Goal: Task Accomplishment & Management: Manage account settings

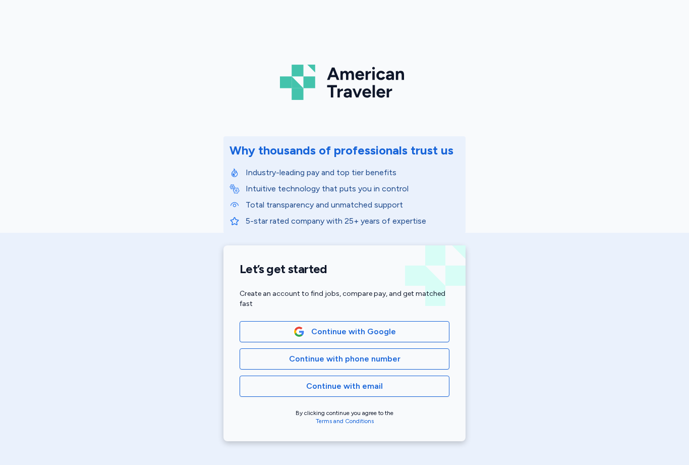
click at [288, 352] on button "Continue with phone number" at bounding box center [345, 358] width 210 height 21
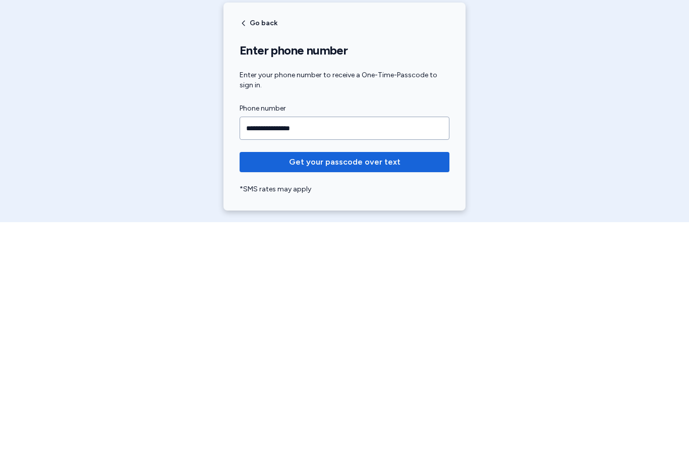
type input "**********"
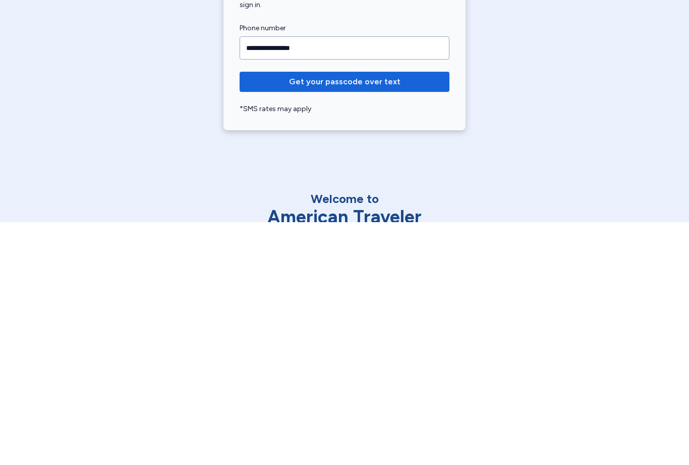
scroll to position [69, 0]
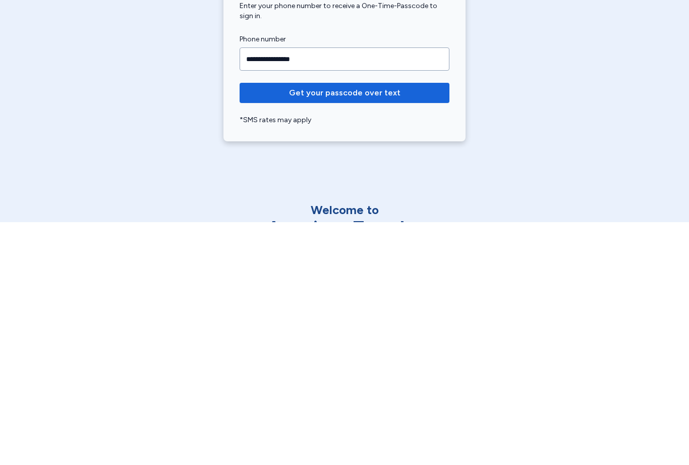
click at [262, 330] on span "Get your passcode over text" at bounding box center [345, 336] width 194 height 12
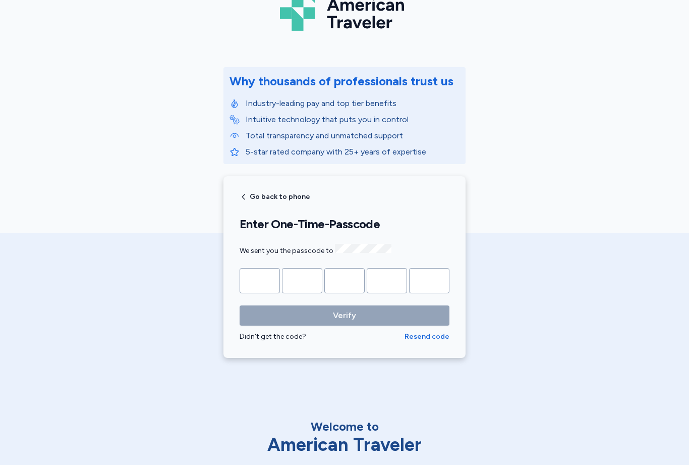
click at [266, 276] on input "Please enter OTP character 1" at bounding box center [260, 280] width 40 height 25
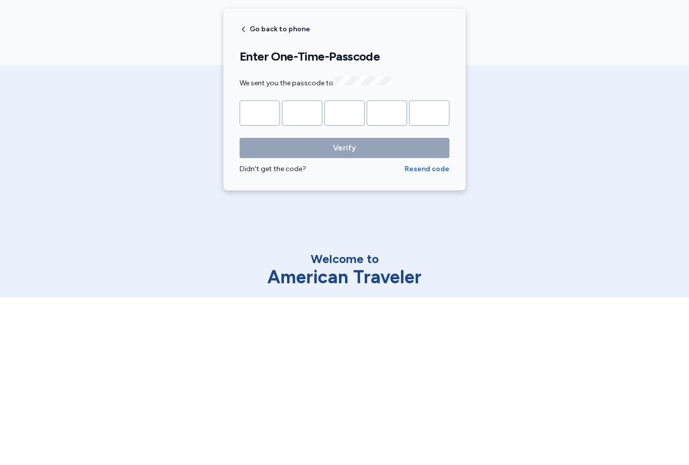
type input "*"
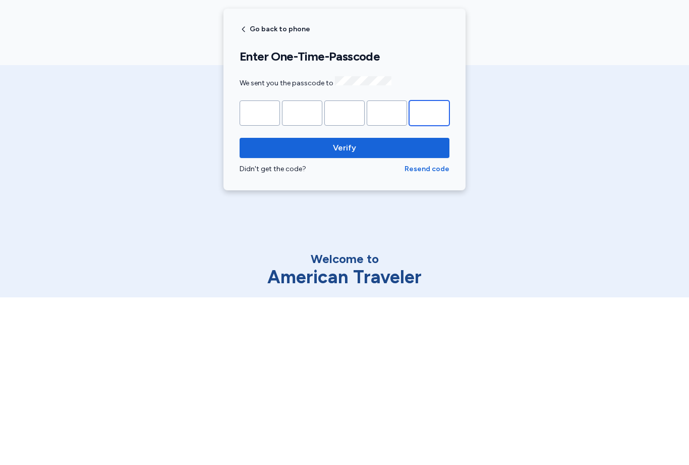
type input "*"
click at [402, 309] on span "Verify" at bounding box center [345, 315] width 194 height 12
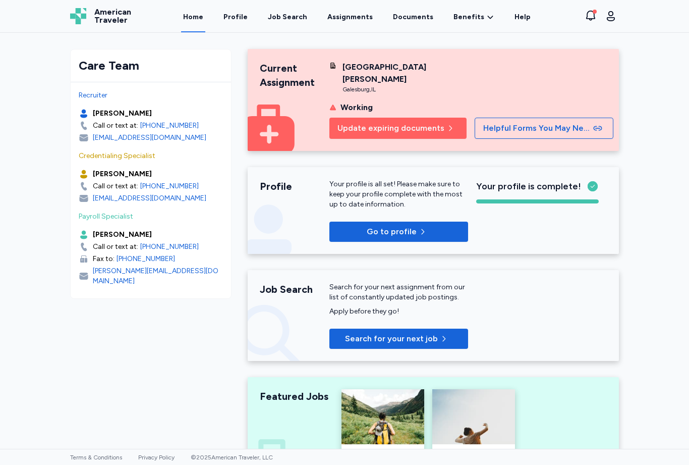
click at [299, 20] on div "Job Search" at bounding box center [287, 17] width 39 height 10
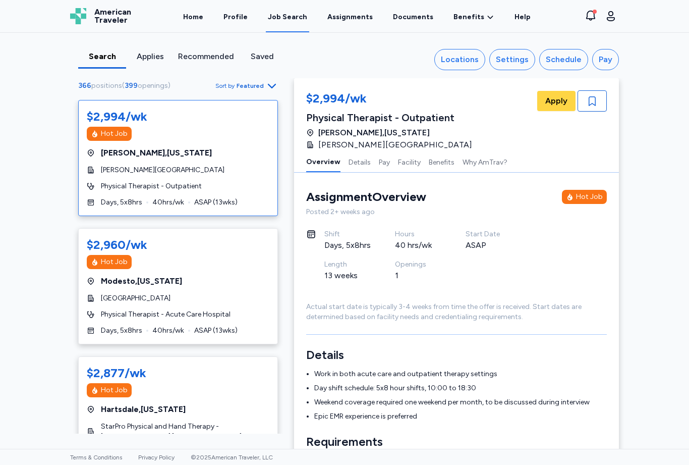
click at [466, 63] on div "Locations" at bounding box center [460, 59] width 38 height 12
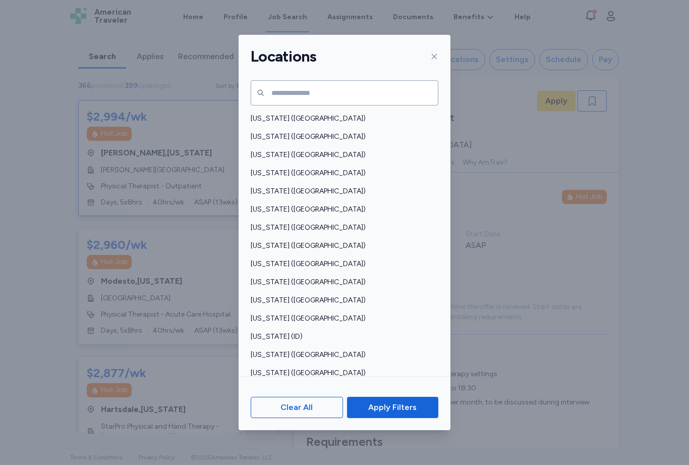
click at [291, 350] on span "[US_STATE] ([GEOGRAPHIC_DATA])" at bounding box center [342, 355] width 182 height 10
click at [409, 418] on button "Apply Filters" at bounding box center [392, 407] width 91 height 21
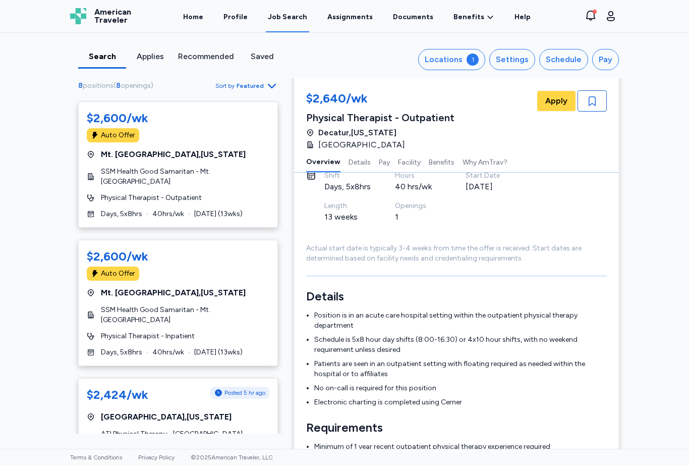
scroll to position [93, 0]
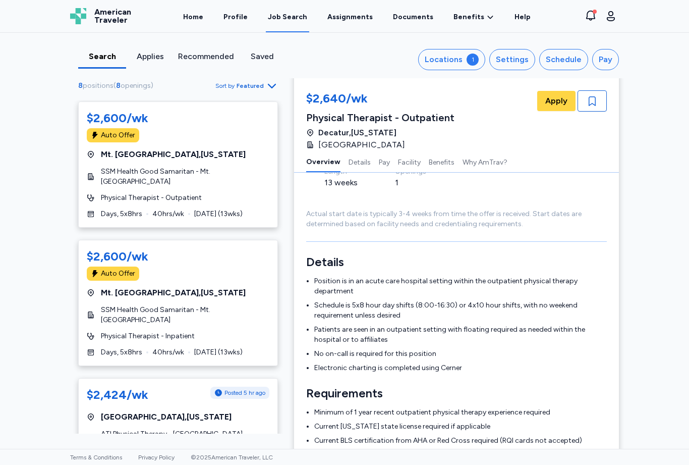
click at [219, 417] on div "$2,424/wk Posted 5 hr ago Oak Forest , Illinois ATI Physical Therapy - Oak Fore…" at bounding box center [178, 434] width 200 height 112
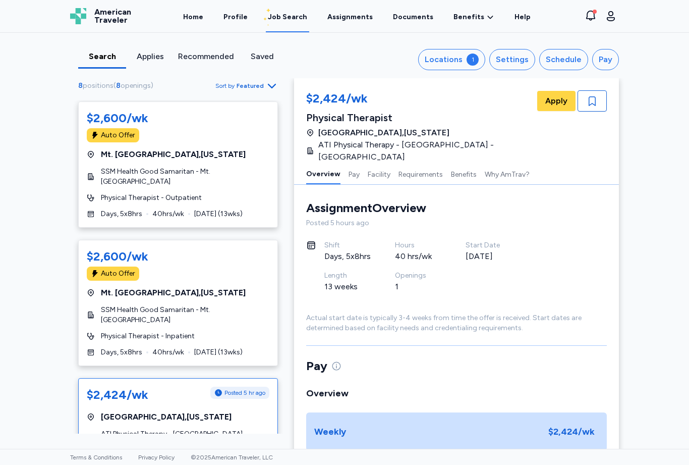
click at [460, 59] on div "Locations" at bounding box center [444, 59] width 38 height 12
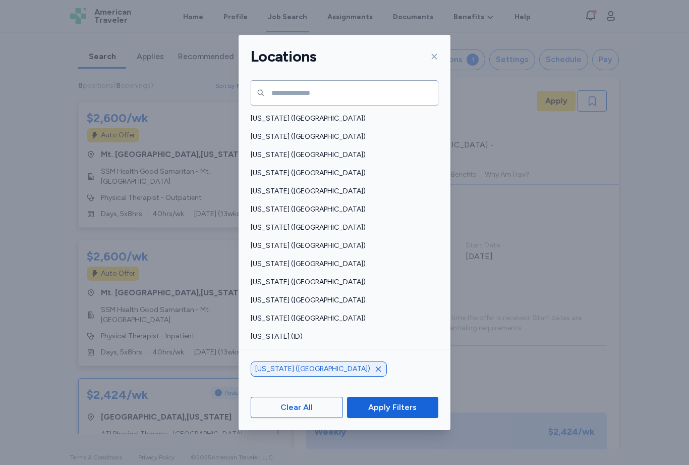
click at [374, 373] on icon "button" at bounding box center [378, 369] width 8 height 8
click at [278, 368] on span "[US_STATE] ([GEOGRAPHIC_DATA])" at bounding box center [342, 373] width 182 height 10
click at [405, 413] on span "Apply Filters" at bounding box center [392, 407] width 48 height 12
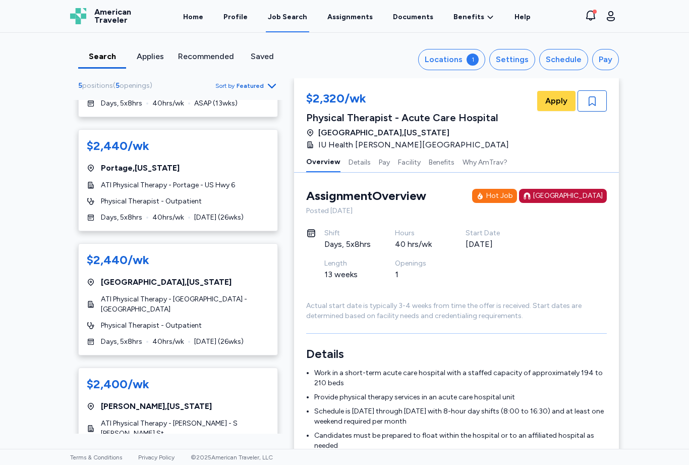
scroll to position [227, 0]
click at [245, 21] on link "Profile" at bounding box center [236, 16] width 28 height 32
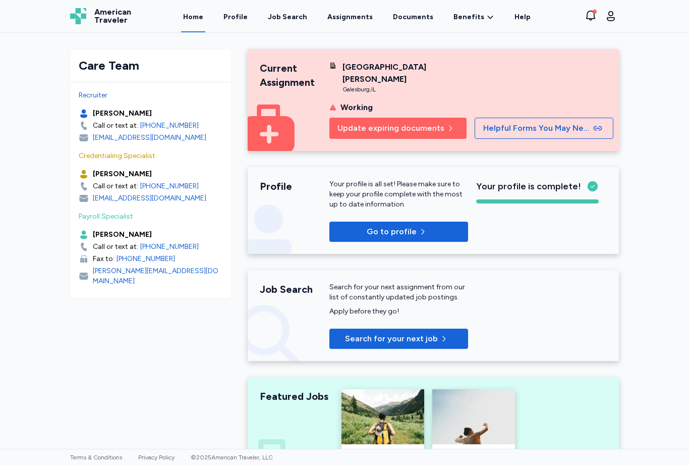
click at [439, 122] on span "Update expiring documents" at bounding box center [391, 128] width 107 height 12
click at [406, 122] on span "Update expiring documents" at bounding box center [391, 128] width 107 height 12
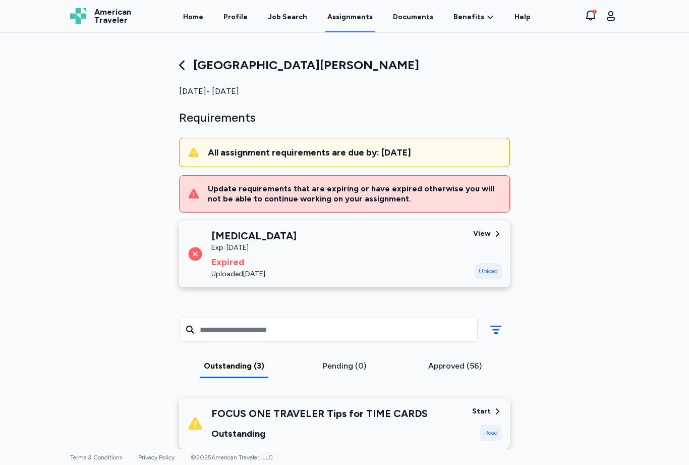
click at [348, 251] on div "[MEDICAL_DATA] Exp: [DATE] Expired Uploaded [DATE]" at bounding box center [326, 254] width 278 height 50
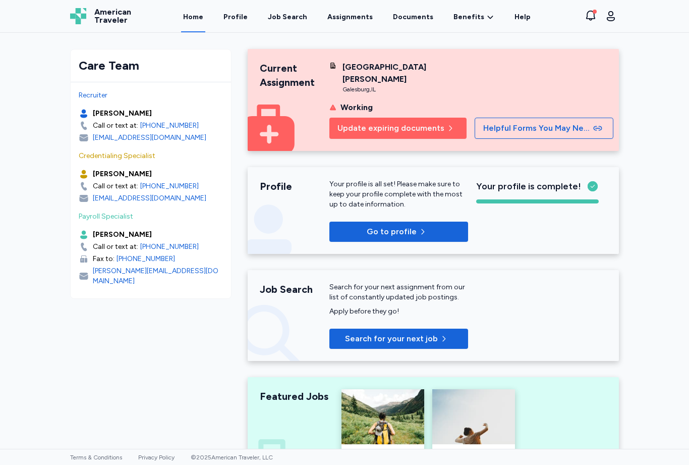
click at [290, 18] on div "Job Search" at bounding box center [287, 17] width 39 height 10
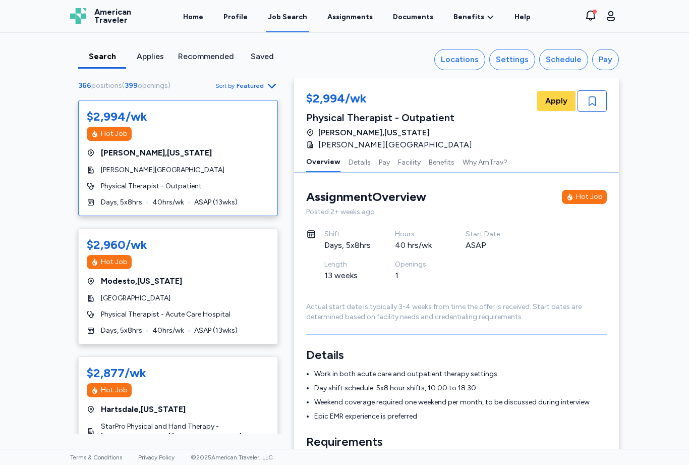
click at [460, 51] on button "Locations" at bounding box center [460, 59] width 51 height 21
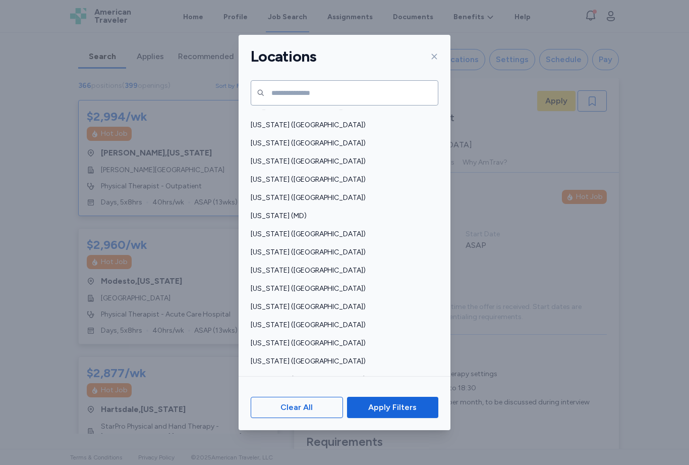
scroll to position [264, 0]
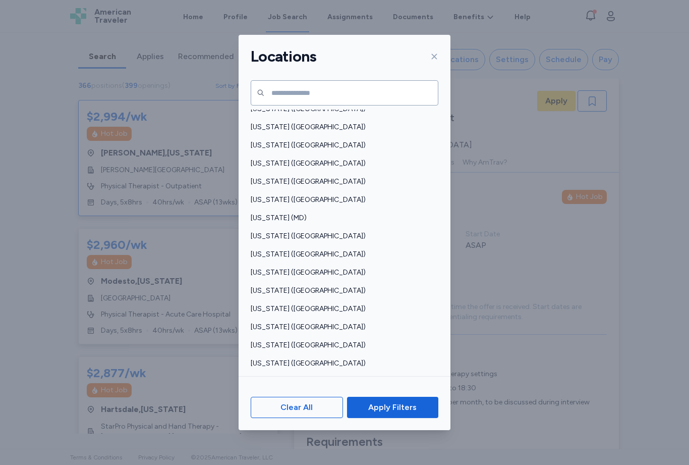
click at [293, 304] on span "[US_STATE] ([GEOGRAPHIC_DATA])" at bounding box center [342, 309] width 182 height 10
click at [417, 413] on span "Apply Filters" at bounding box center [392, 407] width 75 height 12
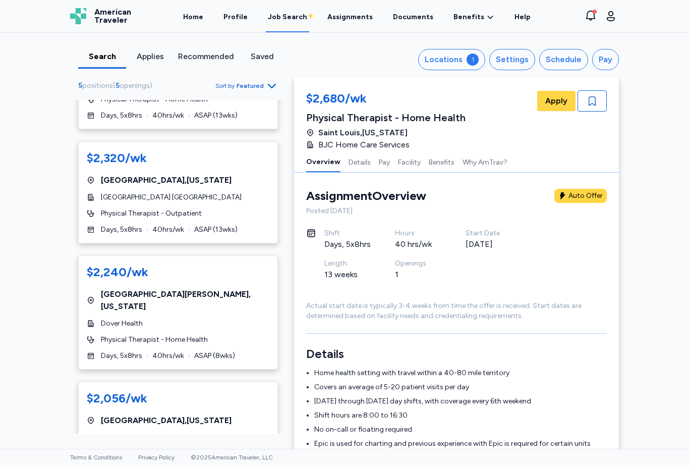
scroll to position [210, 0]
click at [208, 413] on div "$2,056/wk [GEOGRAPHIC_DATA] , [US_STATE][GEOGRAPHIC_DATA] [GEOGRAPHIC_DATA] Phy…" at bounding box center [178, 433] width 200 height 102
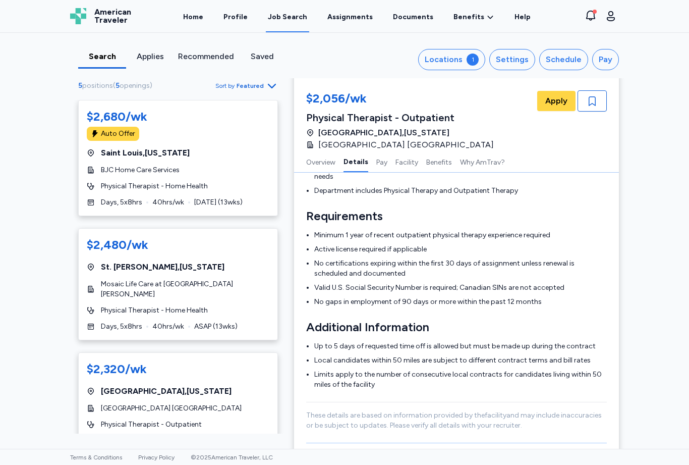
click at [467, 57] on button "Locations 1" at bounding box center [451, 59] width 67 height 21
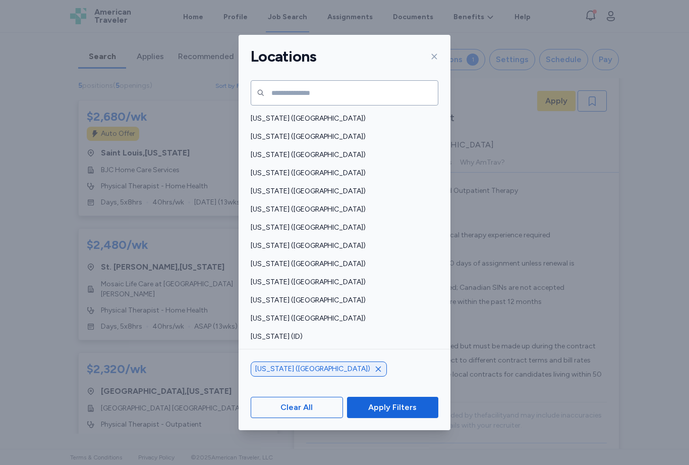
click at [304, 114] on span "[US_STATE] ([GEOGRAPHIC_DATA])" at bounding box center [342, 119] width 182 height 10
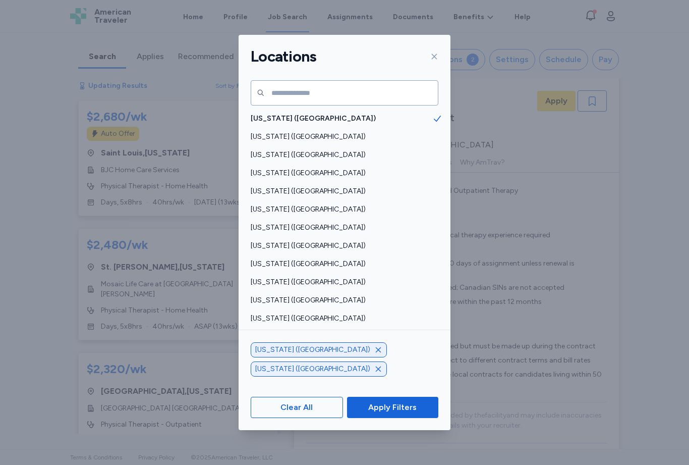
click at [413, 413] on span "Apply Filters" at bounding box center [392, 407] width 48 height 12
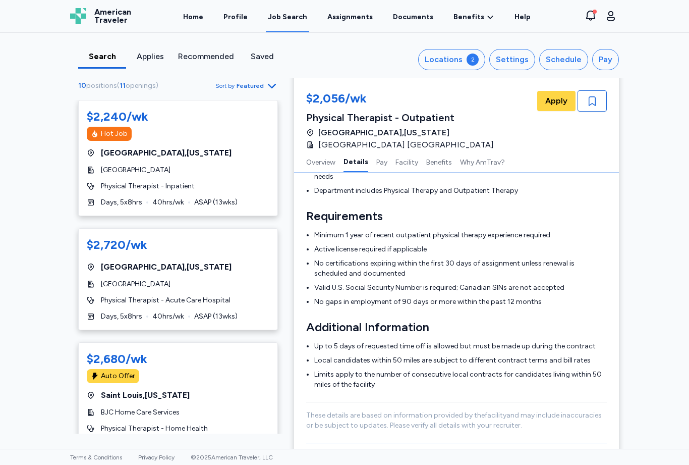
click at [468, 66] on button "Locations 2" at bounding box center [451, 59] width 67 height 21
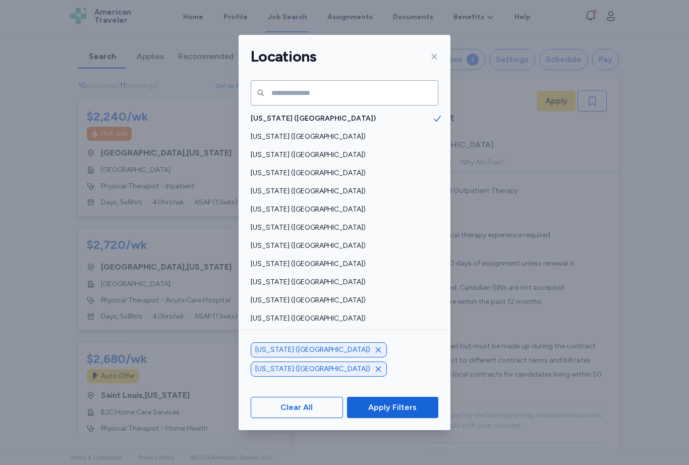
click at [374, 354] on icon "button" at bounding box center [378, 350] width 8 height 8
click at [409, 413] on span "Apply Filters" at bounding box center [392, 407] width 48 height 12
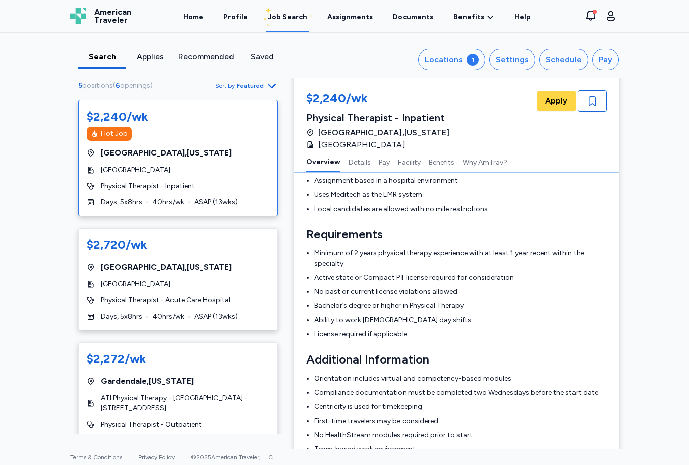
scroll to position [1, 0]
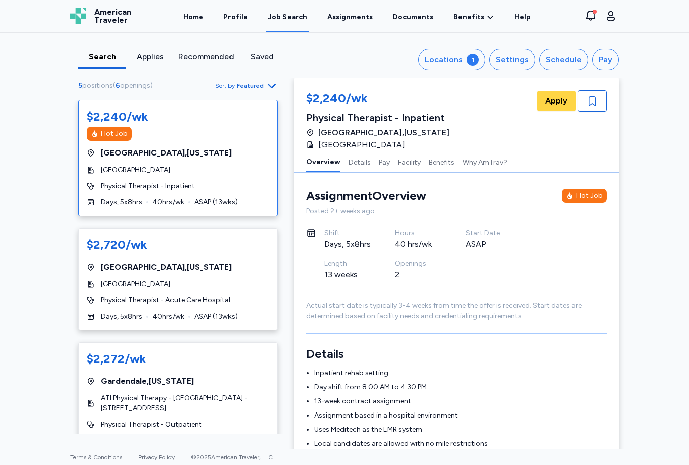
click at [484, 460] on div "Terms & Conditions Privacy Policy © 2025 American Traveler, LLC" at bounding box center [344, 457] width 565 height 8
click at [212, 442] on span "[DATE] ( 13 wks)" at bounding box center [218, 441] width 48 height 10
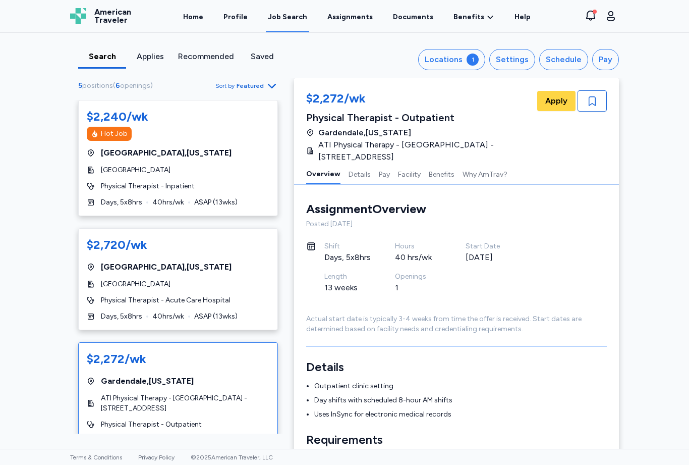
click at [226, 428] on div "Physical Therapist - Outpatient" at bounding box center [178, 424] width 183 height 10
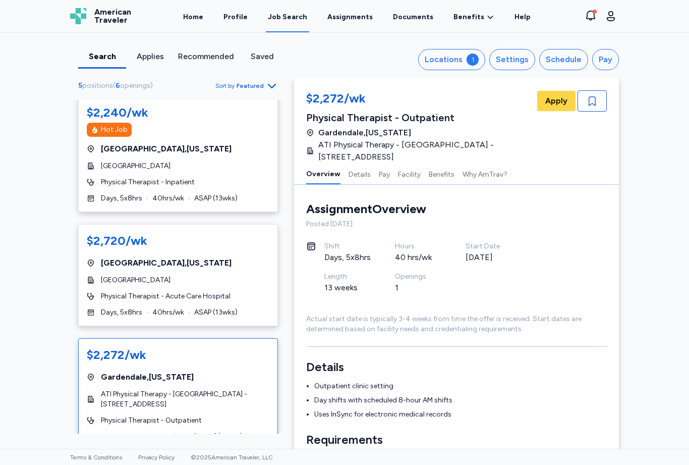
scroll to position [7, 0]
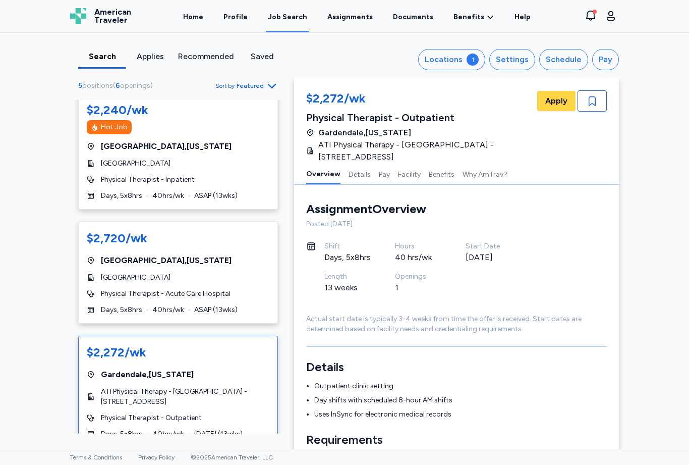
click at [533, 59] on button "Settings" at bounding box center [513, 59] width 46 height 21
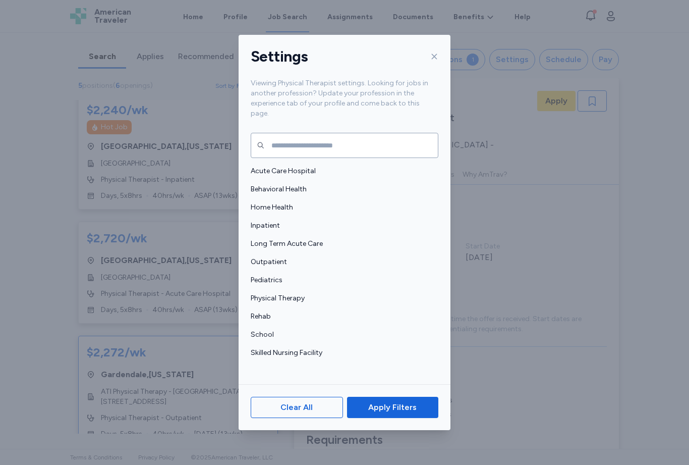
click at [326, 348] on span "Skilled Nursing Facility" at bounding box center [342, 353] width 182 height 10
click at [417, 413] on span "Apply Filters" at bounding box center [392, 407] width 75 height 12
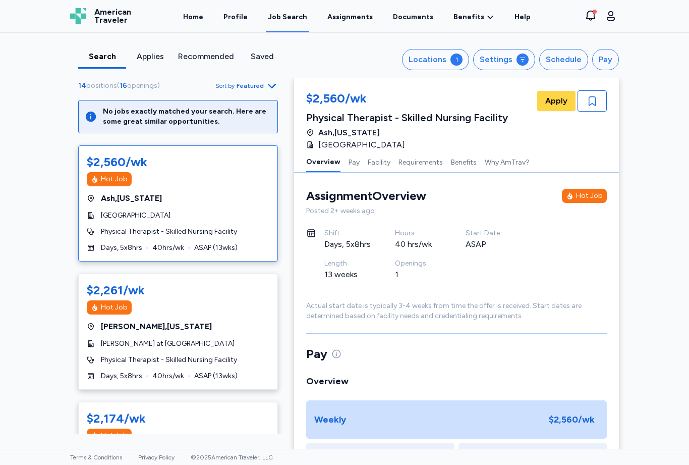
click at [452, 60] on button "Locations 1" at bounding box center [435, 59] width 67 height 21
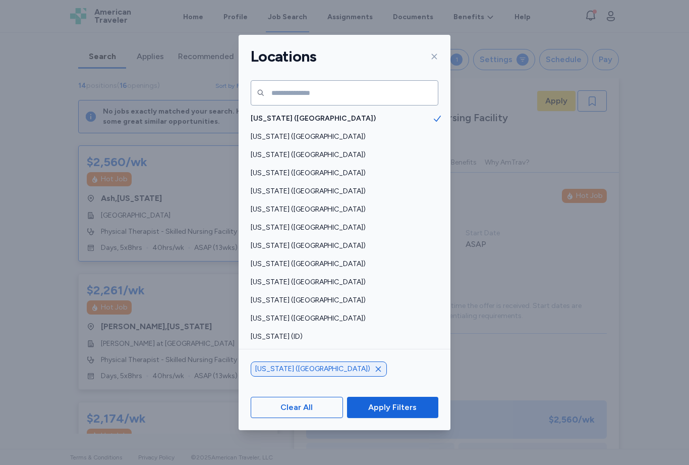
click at [374, 373] on icon "button" at bounding box center [378, 369] width 8 height 8
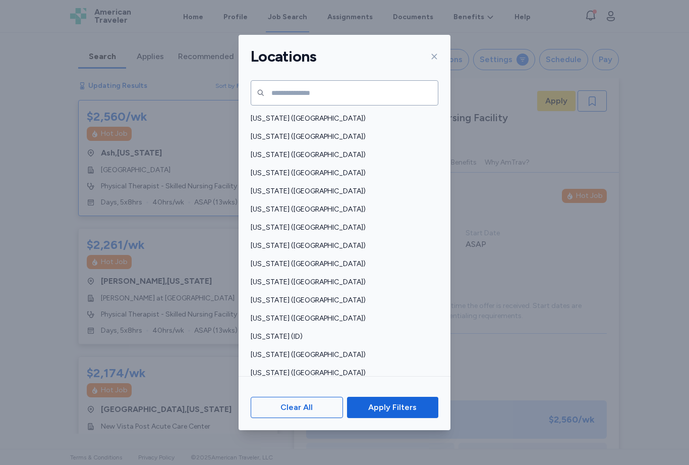
click at [409, 413] on span "Apply Filters" at bounding box center [392, 407] width 48 height 12
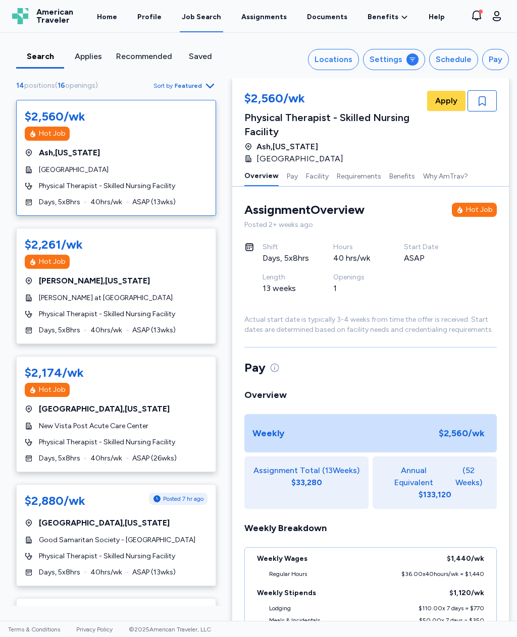
click at [498, 17] on icon "button" at bounding box center [497, 16] width 8 height 10
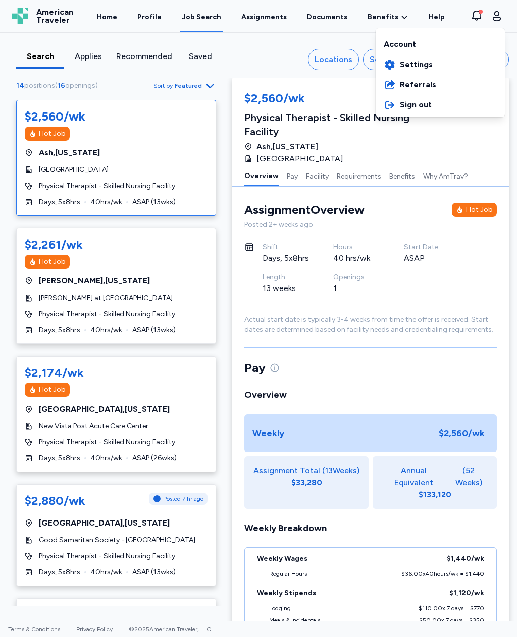
click at [494, 18] on icon "button" at bounding box center [497, 16] width 12 height 12
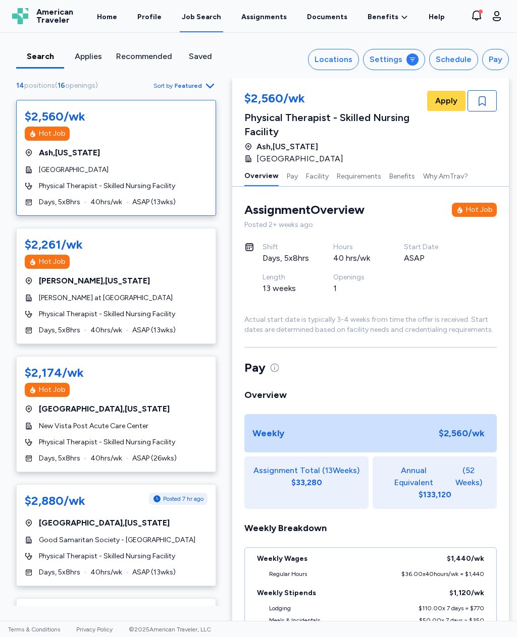
click at [164, 19] on link "Profile" at bounding box center [149, 16] width 28 height 32
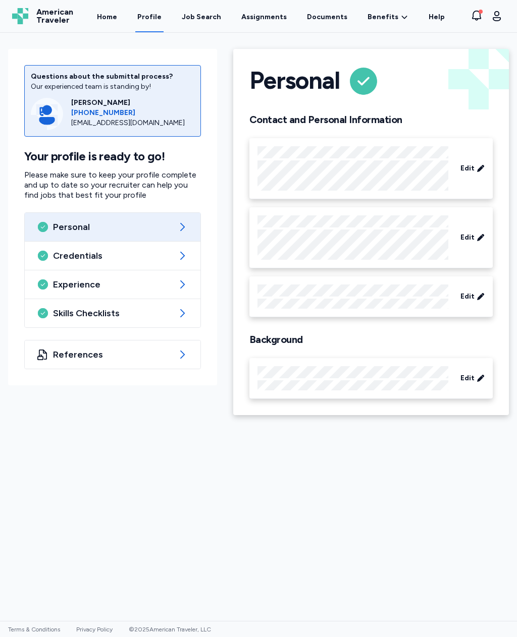
click at [167, 231] on span "Personal" at bounding box center [112, 227] width 119 height 12
click at [191, 227] on div "Personal" at bounding box center [113, 227] width 176 height 28
click at [496, 13] on icon "button" at bounding box center [497, 16] width 12 height 12
click at [476, 17] on icon "button" at bounding box center [476, 16] width 12 height 12
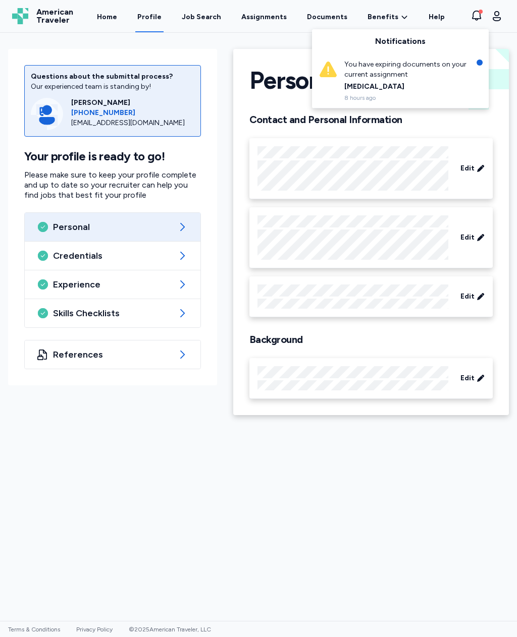
click at [411, 90] on div "[MEDICAL_DATA]" at bounding box center [407, 87] width 126 height 10
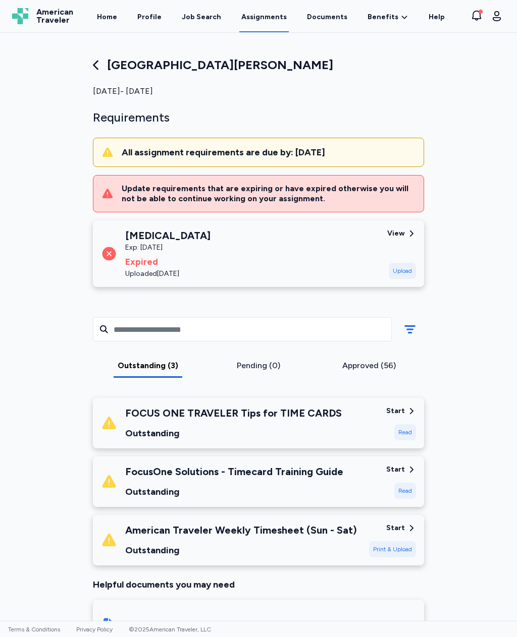
click at [408, 270] on div "Upload" at bounding box center [402, 271] width 27 height 16
click at [408, 271] on div "Upload" at bounding box center [402, 271] width 27 height 16
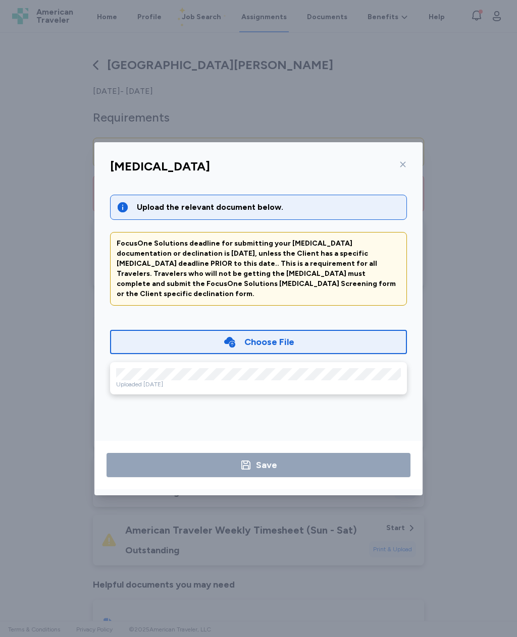
click at [349, 330] on div "Choose File" at bounding box center [258, 342] width 297 height 24
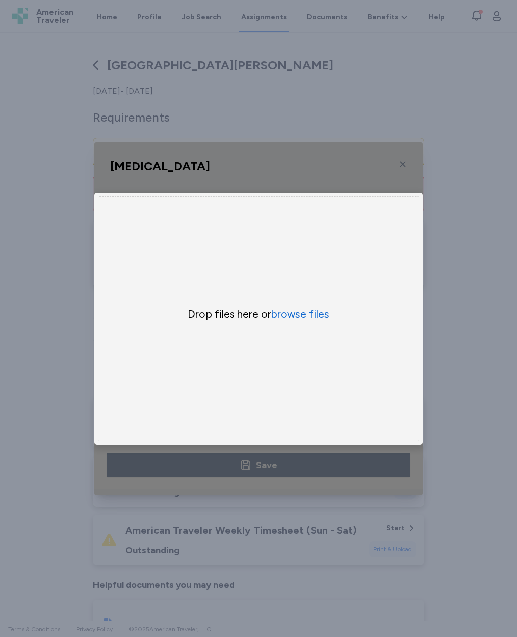
click at [302, 313] on button "browse files" at bounding box center [300, 314] width 58 height 14
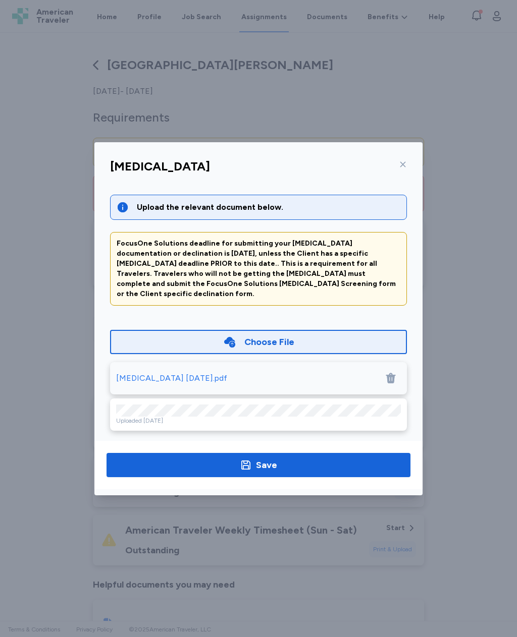
click at [296, 464] on span "Save" at bounding box center [259, 465] width 288 height 14
